Goal: Transaction & Acquisition: Purchase product/service

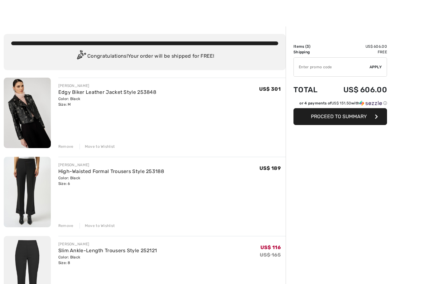
scroll to position [79, 0]
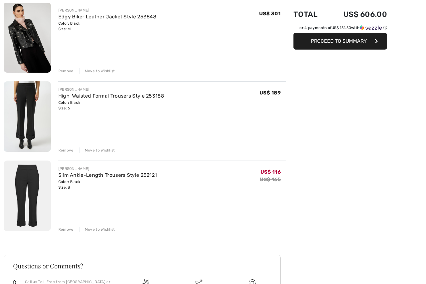
click at [63, 147] on div "Remove Move to Wishlist" at bounding box center [171, 150] width 227 height 7
click at [62, 71] on div "Remove" at bounding box center [65, 72] width 15 height 6
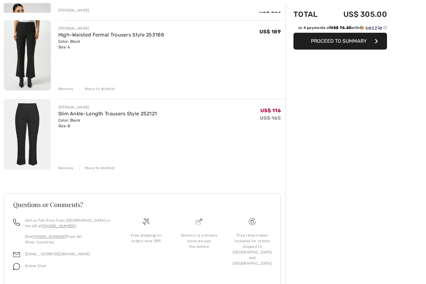
scroll to position [59, 0]
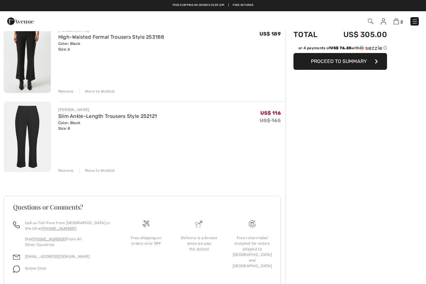
click at [61, 93] on div "Remove" at bounding box center [65, 92] width 15 height 6
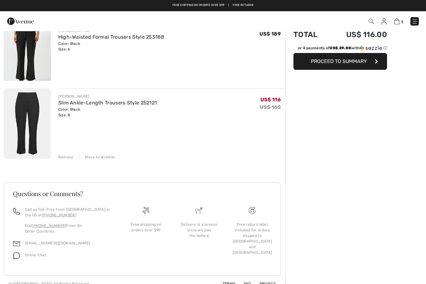
scroll to position [0, 0]
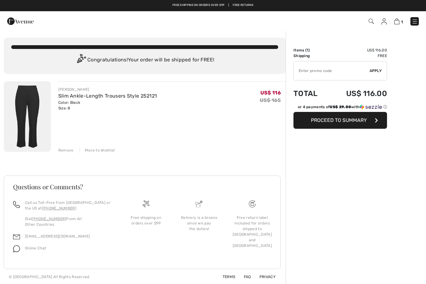
click at [128, 90] on div "[PERSON_NAME]" at bounding box center [107, 90] width 99 height 6
click at [58, 98] on link "Slim Ankle-Length Trousers Style 252121" at bounding box center [107, 96] width 99 height 6
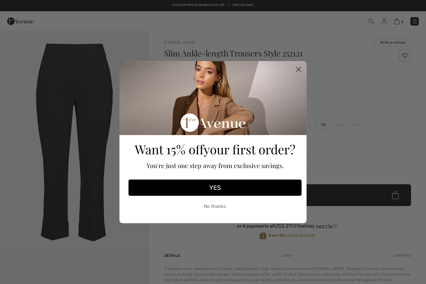
checkbox input "true"
click at [298, 70] on circle "Close dialog" at bounding box center [298, 69] width 10 height 10
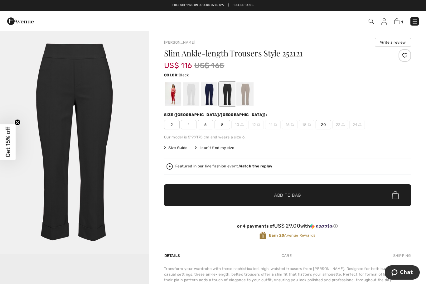
click at [203, 122] on span "6" at bounding box center [206, 124] width 16 height 9
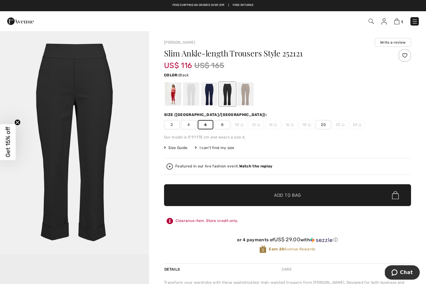
click at [211, 94] on div at bounding box center [209, 93] width 16 height 23
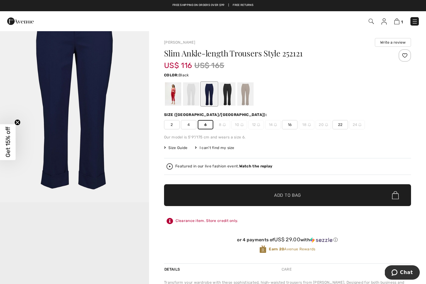
click at [230, 96] on div at bounding box center [227, 93] width 16 height 23
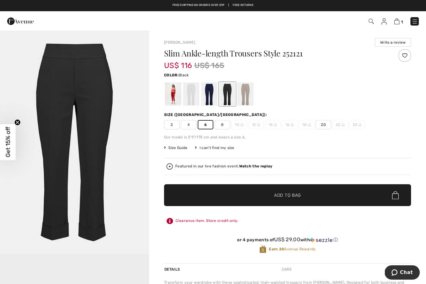
click at [246, 192] on span "✔ Added to Bag Add to Bag" at bounding box center [287, 195] width 247 height 22
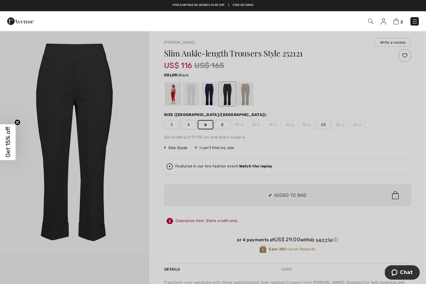
click at [167, 270] on div at bounding box center [213, 142] width 426 height 284
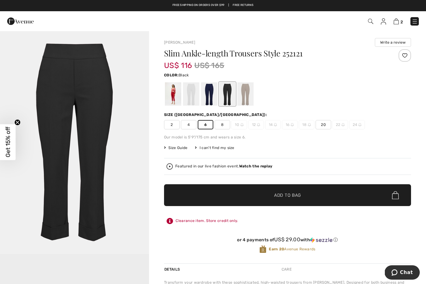
click at [400, 20] on span "2" at bounding box center [401, 22] width 2 height 5
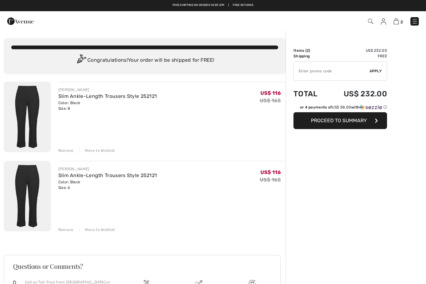
click at [59, 148] on div "Remove" at bounding box center [65, 151] width 15 height 6
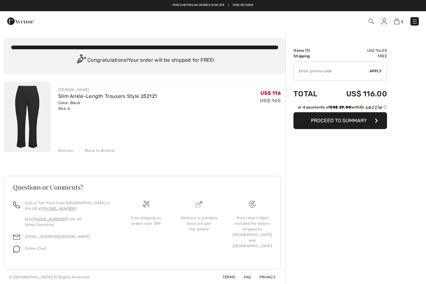
click at [337, 125] on button "Proceed to Summary" at bounding box center [340, 120] width 94 height 17
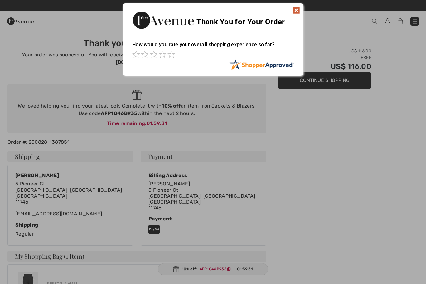
click at [298, 8] on img at bounding box center [295, 10] width 7 height 7
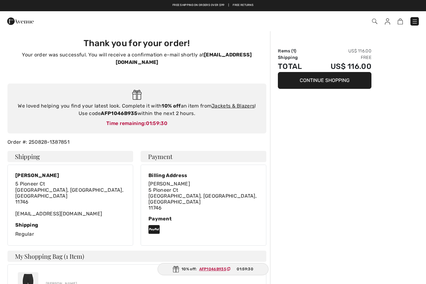
click at [239, 103] on link "Jackets & Blazers" at bounding box center [232, 106] width 43 height 6
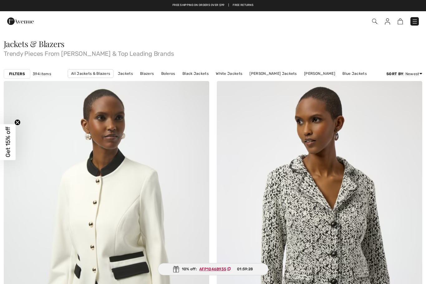
checkbox input "true"
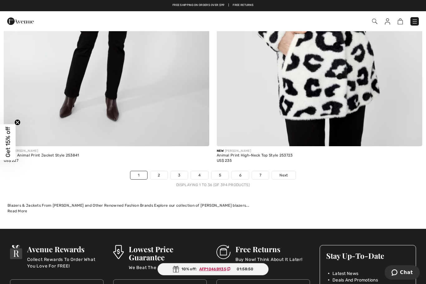
scroll to position [6040, 0]
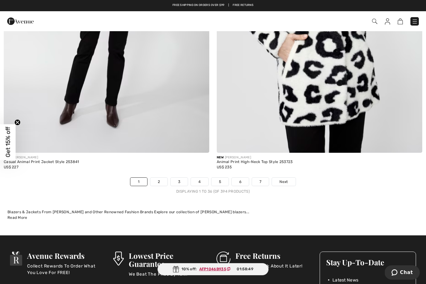
click at [160, 179] on link "2" at bounding box center [158, 182] width 17 height 8
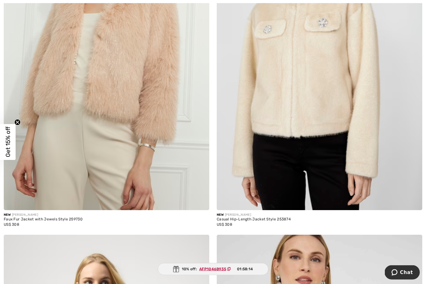
scroll to position [2573, 0]
click at [163, 186] on img at bounding box center [106, 56] width 205 height 308
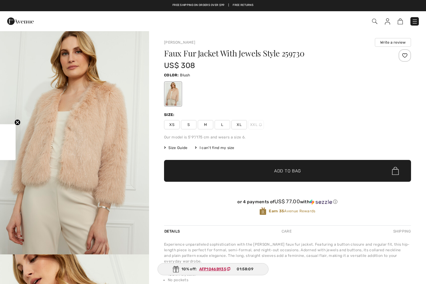
checkbox input "true"
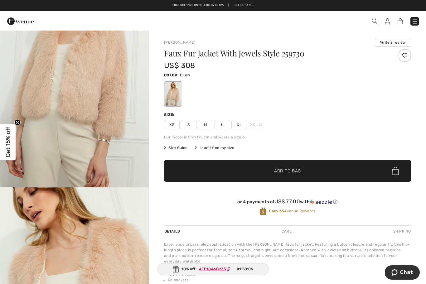
scroll to position [48, 0]
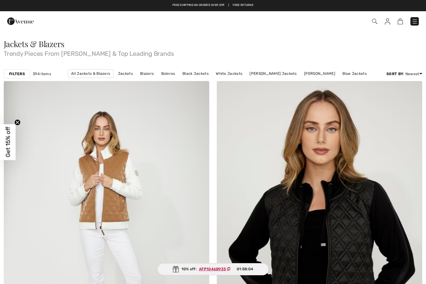
checkbox input "true"
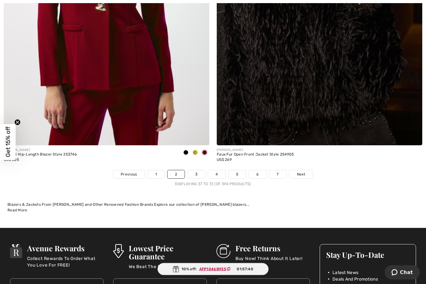
scroll to position [6089, 0]
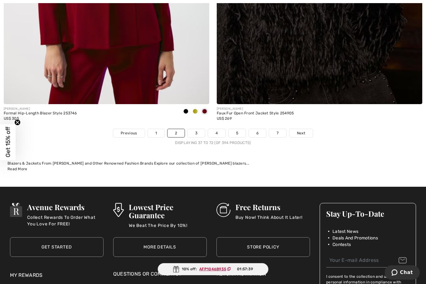
click at [195, 129] on link "3" at bounding box center [196, 133] width 17 height 8
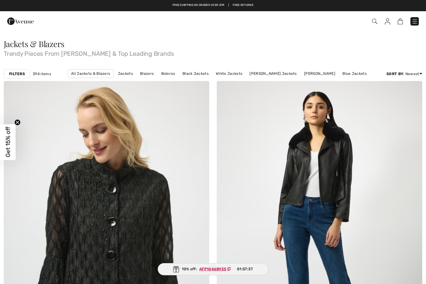
checkbox input "true"
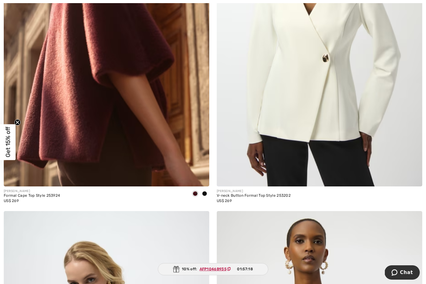
scroll to position [536, 0]
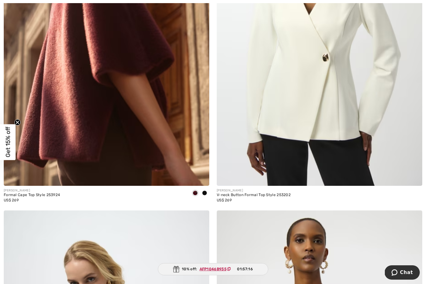
click at [156, 148] on img at bounding box center [106, 31] width 205 height 308
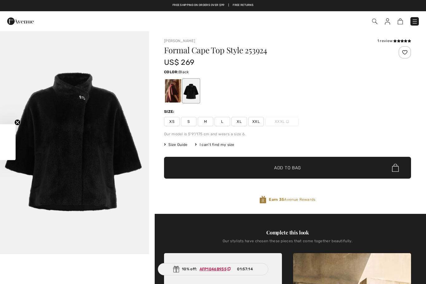
checkbox input "true"
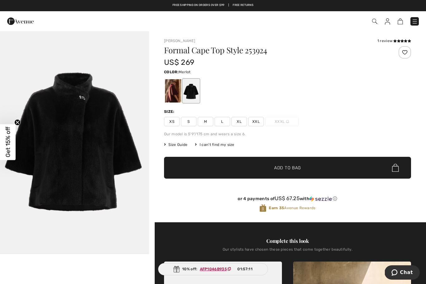
click at [170, 89] on div at bounding box center [173, 90] width 16 height 23
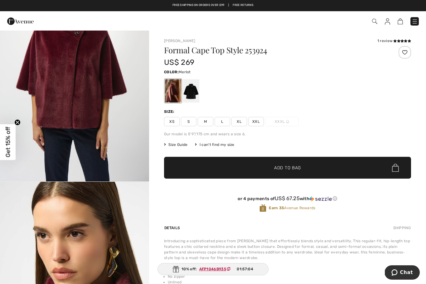
scroll to position [268, 0]
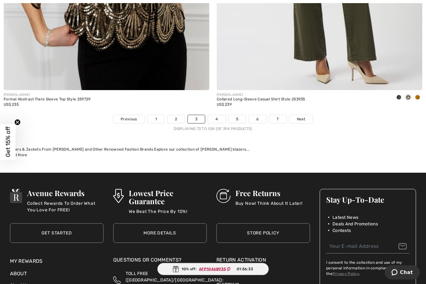
scroll to position [6103, 0]
click at [217, 116] on link "4" at bounding box center [216, 119] width 17 height 8
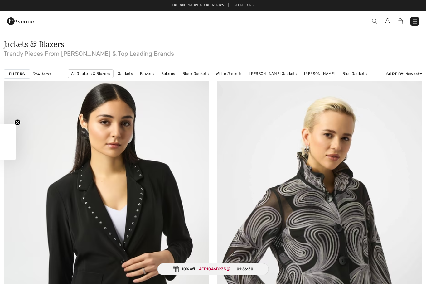
checkbox input "true"
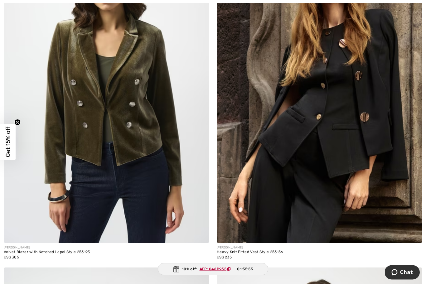
scroll to position [2541, 0]
click at [297, 190] on img at bounding box center [319, 89] width 205 height 308
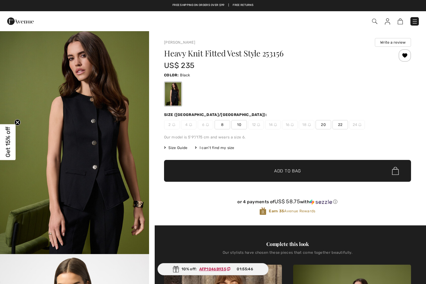
checkbox input "true"
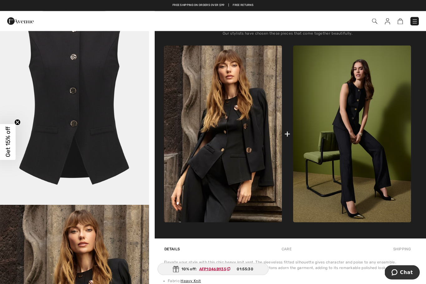
scroll to position [219, 0]
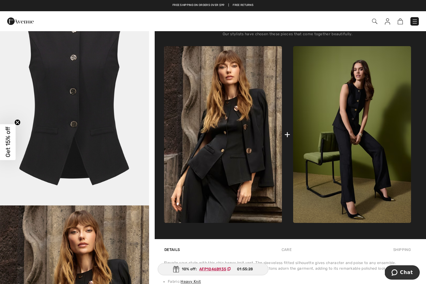
click at [383, 162] on img at bounding box center [352, 134] width 118 height 177
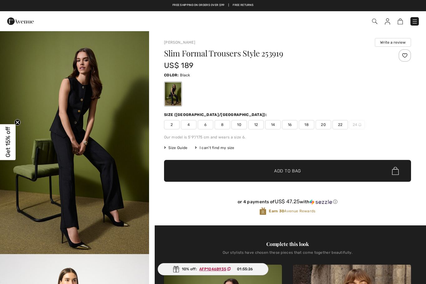
checkbox input "true"
click at [226, 126] on span "8" at bounding box center [223, 124] width 16 height 9
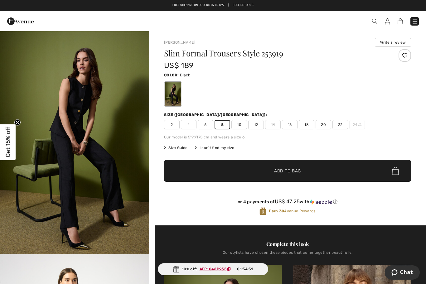
click at [280, 176] on span "✔ Added to Bag Add to Bag" at bounding box center [287, 171] width 247 height 22
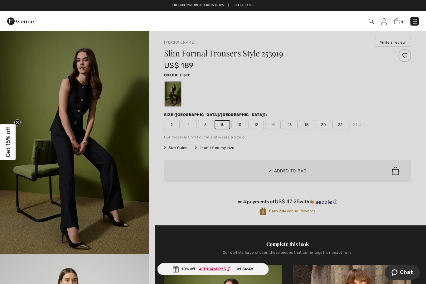
click at [123, 246] on div at bounding box center [213, 142] width 426 height 284
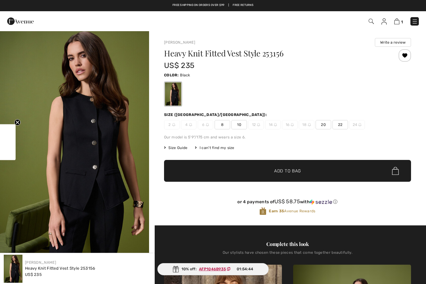
scroll to position [239, 0]
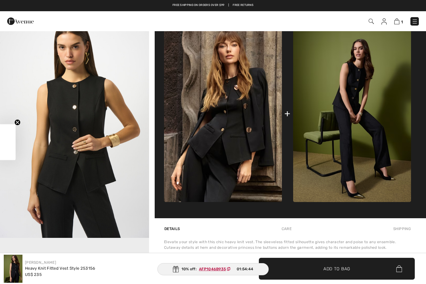
checkbox input "true"
click at [399, 19] on img at bounding box center [396, 21] width 5 height 6
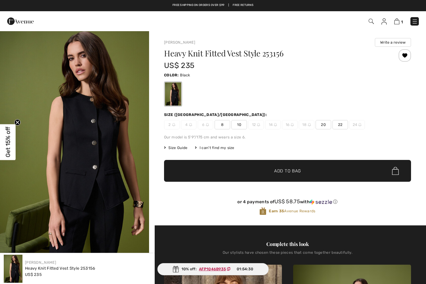
checkbox input "true"
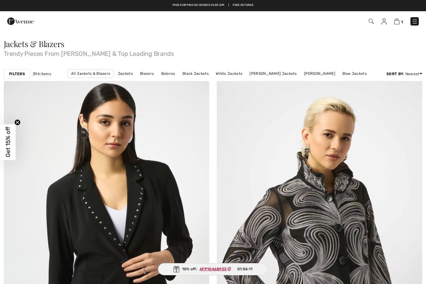
checkbox input "true"
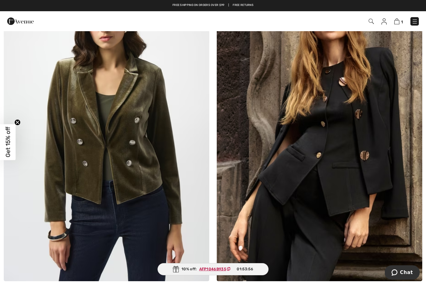
scroll to position [2497, 0]
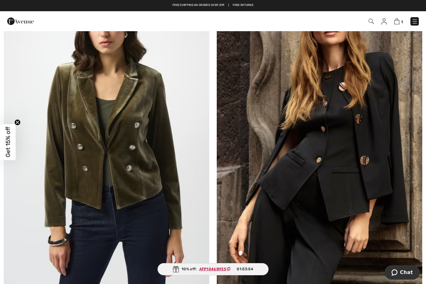
click at [284, 183] on img at bounding box center [319, 132] width 205 height 308
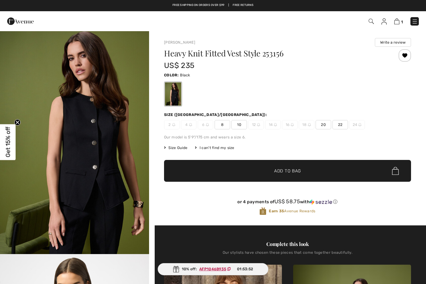
checkbox input "true"
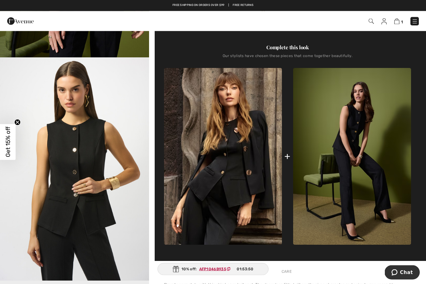
scroll to position [197, 0]
click at [252, 203] on img at bounding box center [223, 156] width 118 height 177
click at [248, 147] on img at bounding box center [223, 156] width 118 height 177
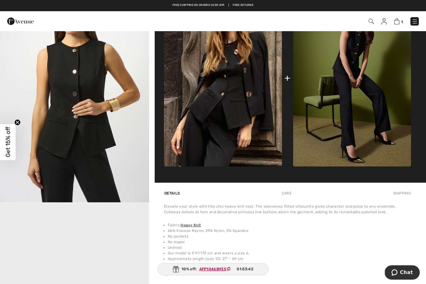
click at [111, 248] on video "Your browser does not support the video tag." at bounding box center [74, 240] width 149 height 75
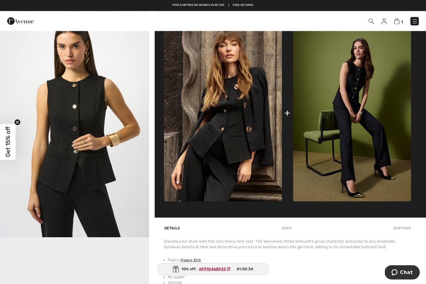
scroll to position [237, 0]
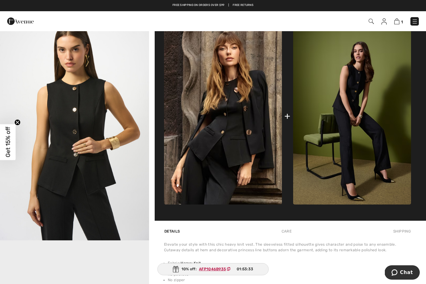
click at [233, 176] on img at bounding box center [223, 116] width 118 height 177
click at [238, 177] on img at bounding box center [223, 116] width 118 height 177
click at [248, 127] on img at bounding box center [223, 116] width 118 height 177
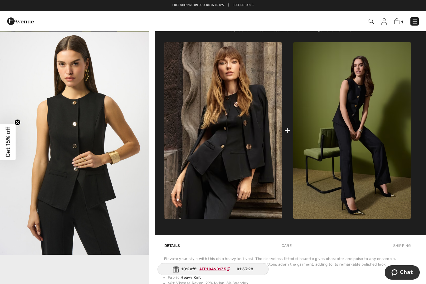
scroll to position [224, 0]
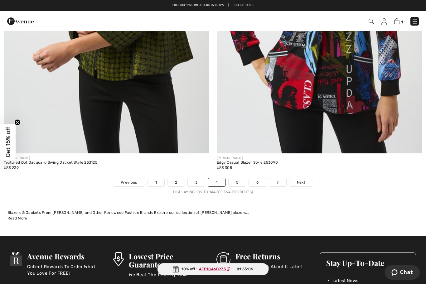
scroll to position [6033, 0]
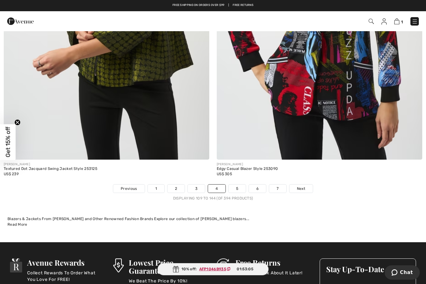
click at [238, 185] on link "5" at bounding box center [237, 189] width 17 height 8
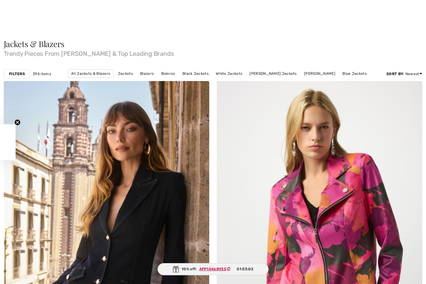
checkbox input "true"
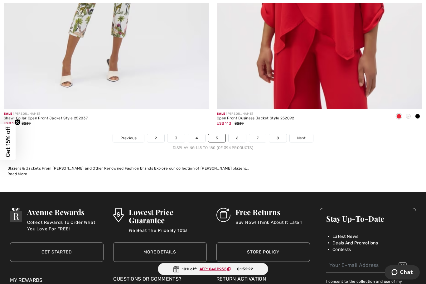
scroll to position [6084, 0]
click at [245, 134] on link "6" at bounding box center [237, 138] width 17 height 8
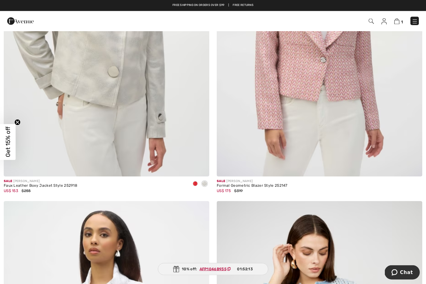
scroll to position [849, 0]
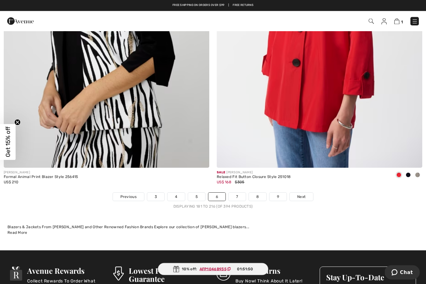
click at [238, 195] on link "7" at bounding box center [237, 197] width 17 height 8
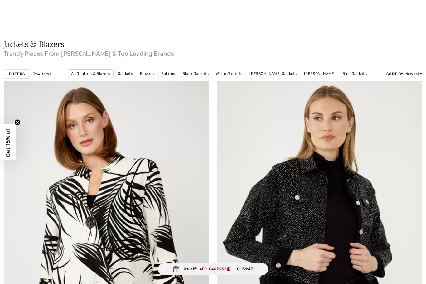
checkbox input "true"
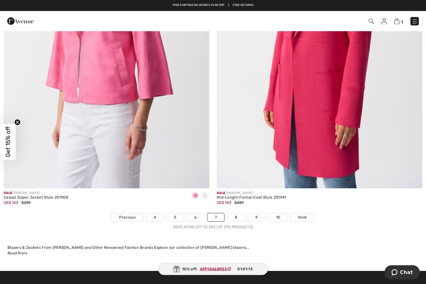
scroll to position [6004, 0]
click at [233, 213] on link "8" at bounding box center [235, 217] width 17 height 8
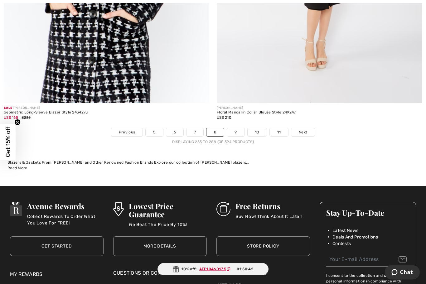
scroll to position [6090, 0]
click at [237, 131] on link "9" at bounding box center [235, 132] width 17 height 8
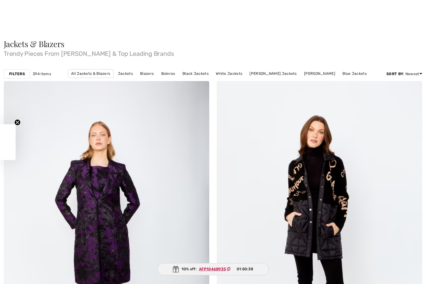
checkbox input "true"
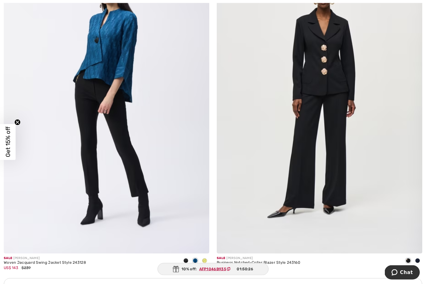
scroll to position [1800, 0]
click at [302, 158] on img at bounding box center [319, 99] width 205 height 308
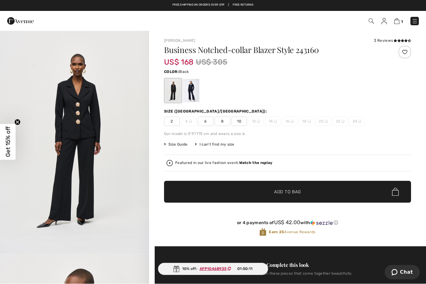
scroll to position [0, 0]
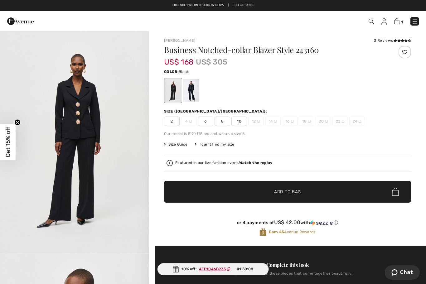
click at [399, 22] on img at bounding box center [396, 21] width 5 height 6
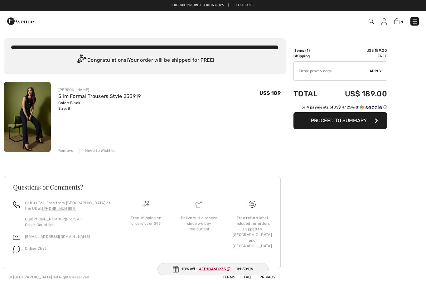
click at [117, 96] on link "Slim Formal Trousers Style 253919" at bounding box center [99, 96] width 83 height 6
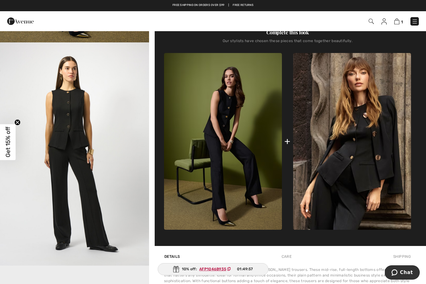
scroll to position [213, 0]
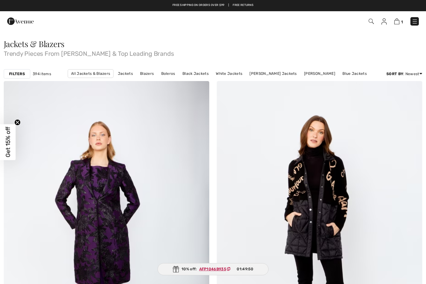
checkbox input "true"
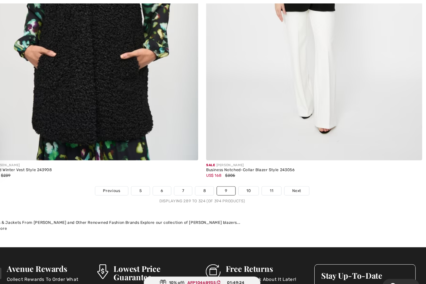
scroll to position [6040, 0]
click at [248, 177] on link "10" at bounding box center [257, 181] width 19 height 8
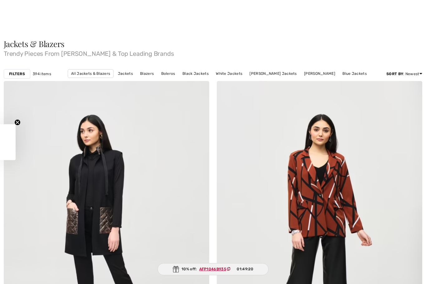
checkbox input "true"
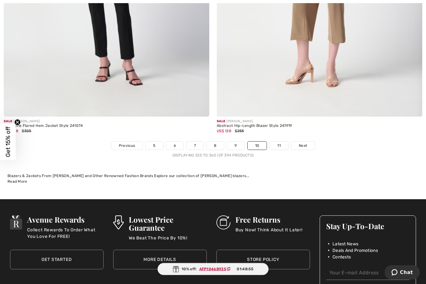
scroll to position [6076, 0]
click at [125, 143] on span "Previous" at bounding box center [127, 146] width 16 height 6
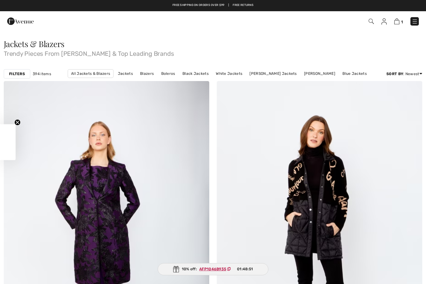
checkbox input "true"
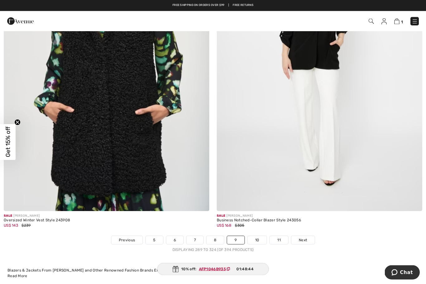
scroll to position [5982, 0]
click at [153, 236] on link "5" at bounding box center [154, 240] width 17 height 8
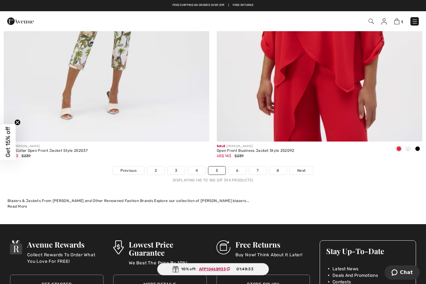
scroll to position [6051, 0]
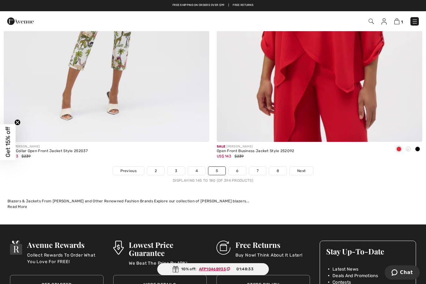
click at [154, 167] on link "2" at bounding box center [155, 171] width 17 height 8
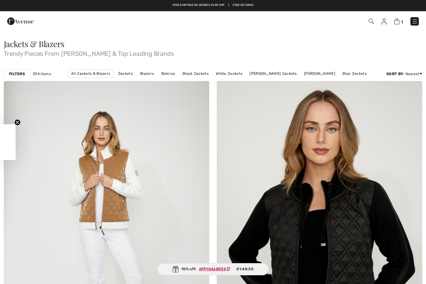
checkbox input "true"
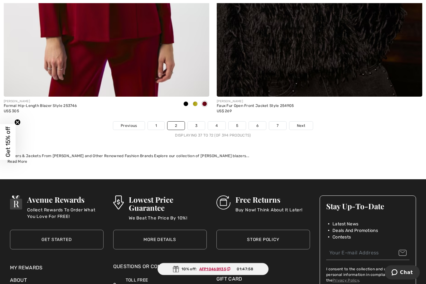
scroll to position [6096, 0]
click at [156, 122] on link "1" at bounding box center [156, 126] width 17 height 8
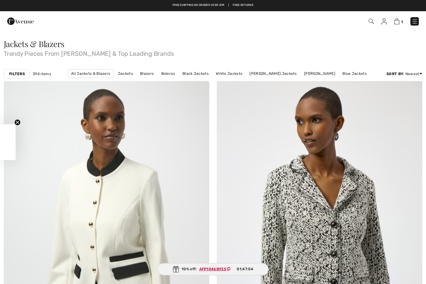
checkbox input "true"
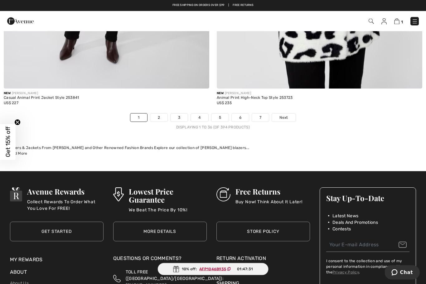
scroll to position [6103, 0]
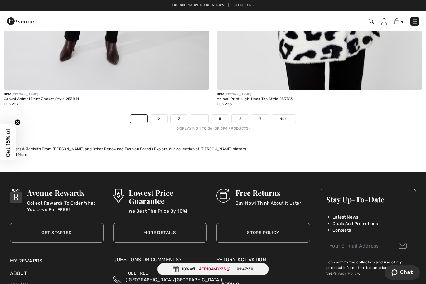
click at [179, 117] on link "3" at bounding box center [179, 119] width 17 height 8
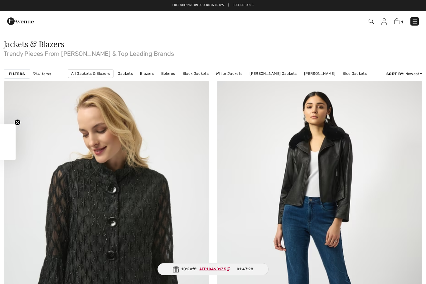
checkbox input "true"
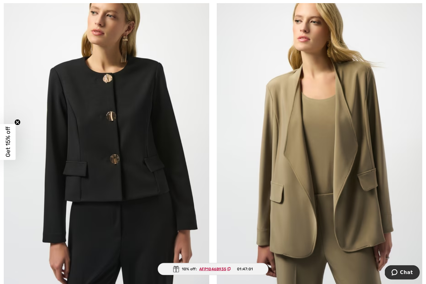
scroll to position [4909, 0]
click at [149, 196] on img at bounding box center [106, 132] width 205 height 308
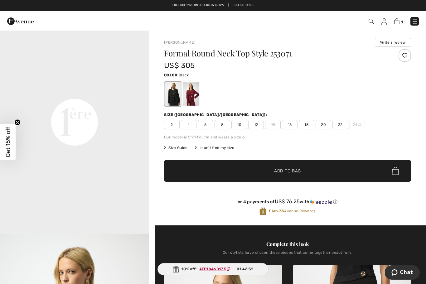
scroll to position [468, 0]
click at [79, 84] on video "Your browser does not support the video tag." at bounding box center [74, 47] width 149 height 75
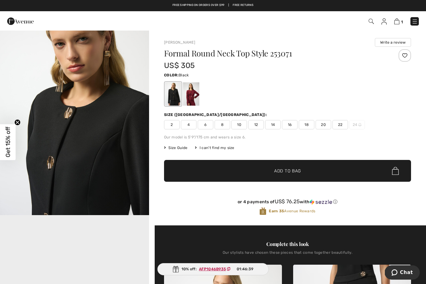
scroll to position [219, 0]
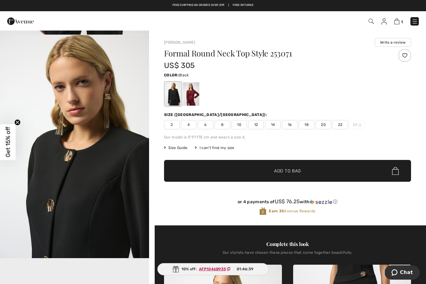
click at [111, 226] on img "2 / 5" at bounding box center [74, 146] width 149 height 223
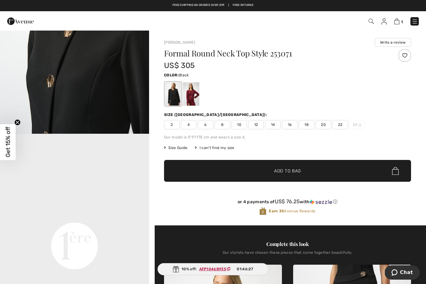
scroll to position [333, 0]
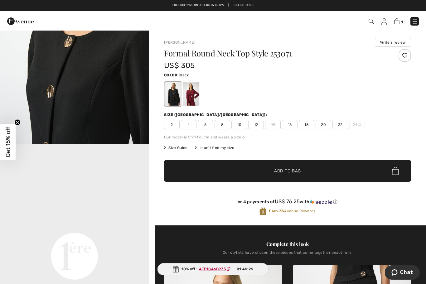
click at [224, 120] on span "8" at bounding box center [223, 124] width 16 height 9
click at [250, 168] on span "✔ Added to Bag Add to Bag" at bounding box center [287, 171] width 247 height 22
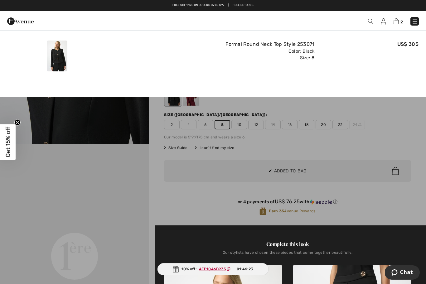
scroll to position [0, 0]
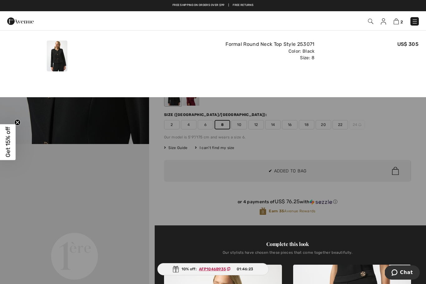
click at [127, 269] on div at bounding box center [213, 142] width 426 height 284
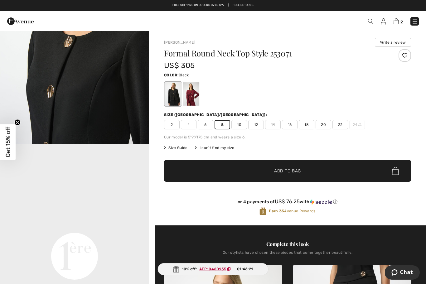
scroll to position [1, 0]
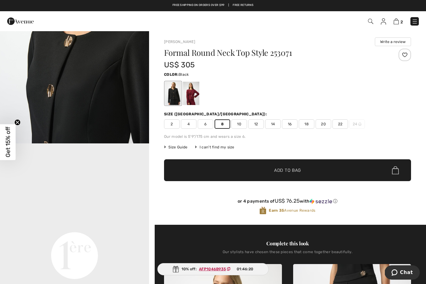
click at [398, 22] on img at bounding box center [395, 21] width 5 height 6
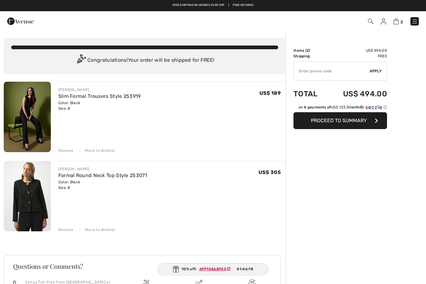
click at [130, 94] on link "Slim Formal Trousers Style 253919" at bounding box center [99, 96] width 83 height 6
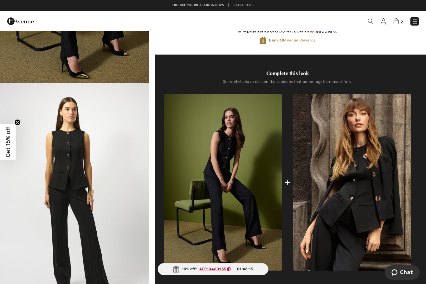
scroll to position [196, 0]
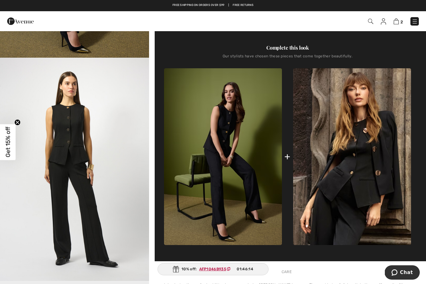
click at [366, 168] on img at bounding box center [352, 156] width 118 height 177
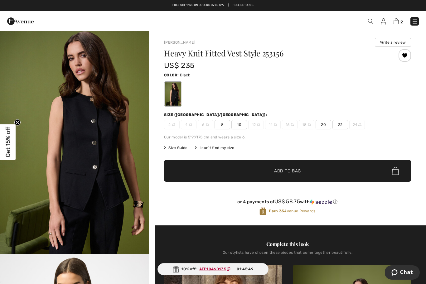
click at [399, 20] on img at bounding box center [395, 21] width 5 height 6
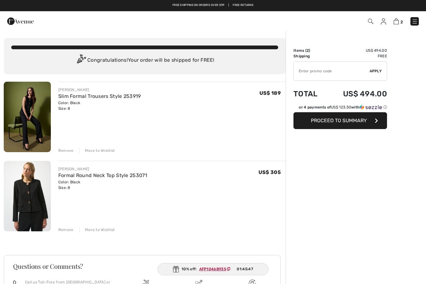
click at [320, 72] on input "TEXT" at bounding box center [332, 71] width 76 height 19
click at [309, 74] on input "TEXT" at bounding box center [332, 71] width 76 height 19
paste input "AFP1046B935"
type input "AFP1046B935"
click at [375, 71] on span "Apply" at bounding box center [375, 71] width 12 height 6
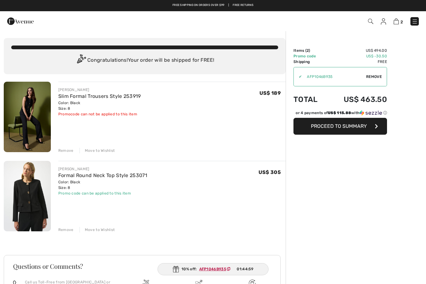
click at [369, 130] on button "Proceed to Summary" at bounding box center [340, 126] width 94 height 17
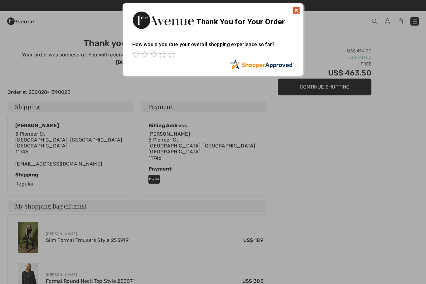
click at [295, 11] on img at bounding box center [295, 10] width 7 height 7
